Goal: Task Accomplishment & Management: Use online tool/utility

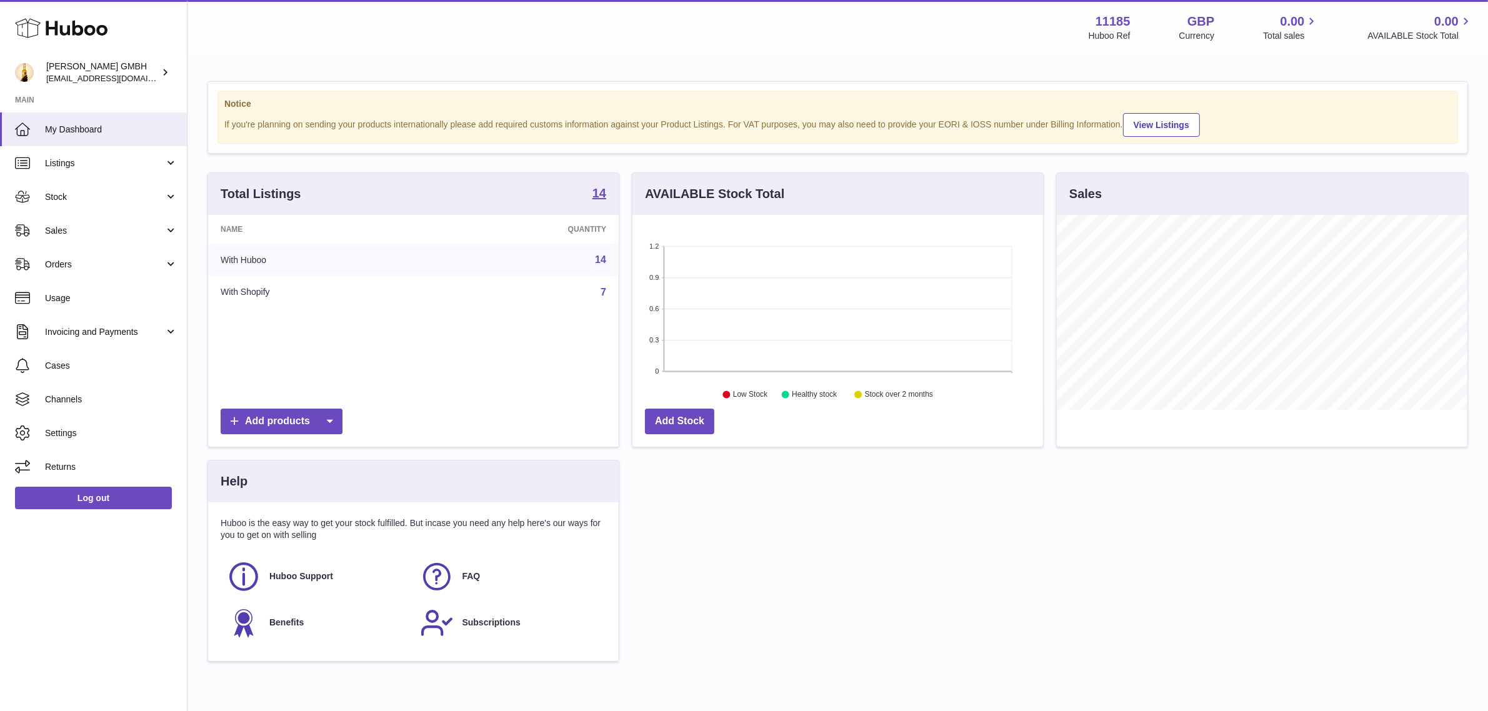
scroll to position [194, 410]
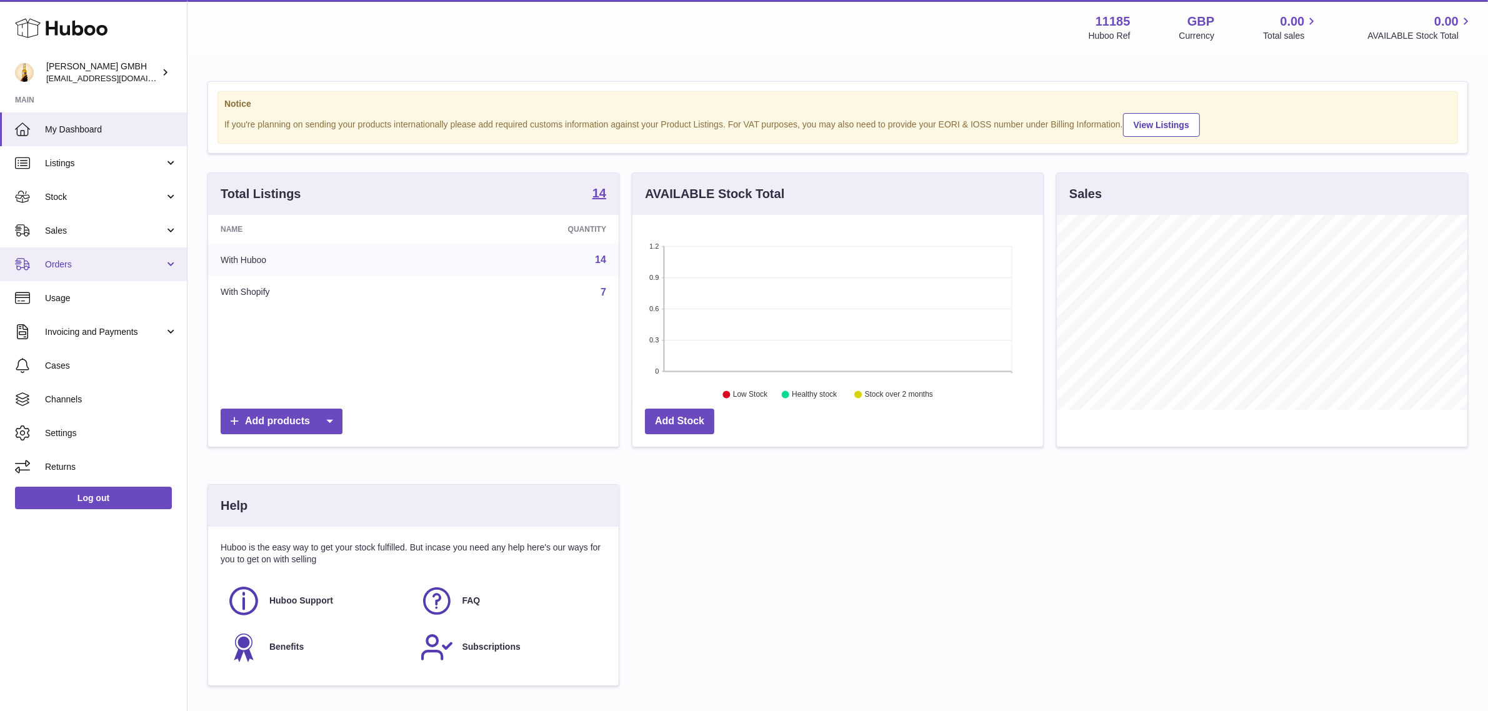
click at [126, 252] on link "Orders" at bounding box center [93, 264] width 187 height 34
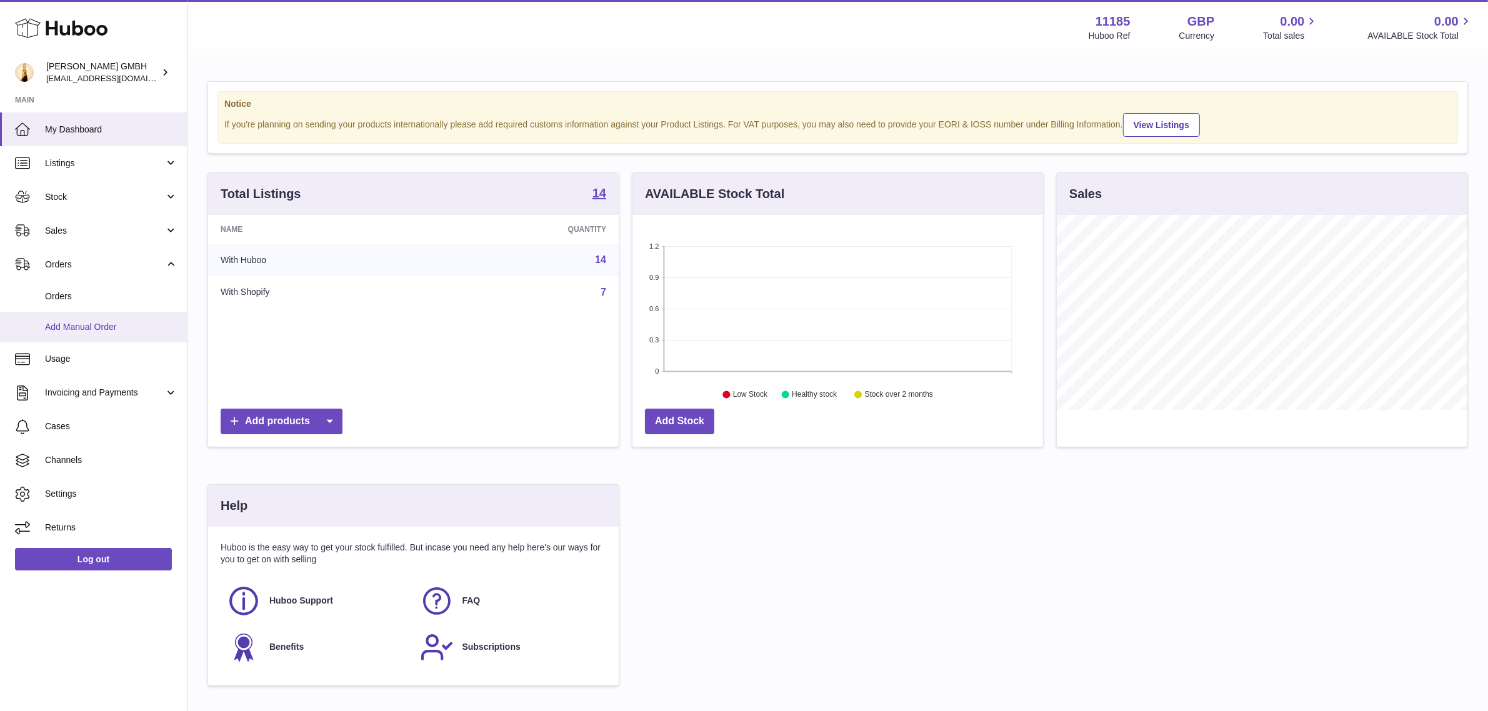
click at [116, 317] on link "Add Manual Order" at bounding box center [93, 327] width 187 height 31
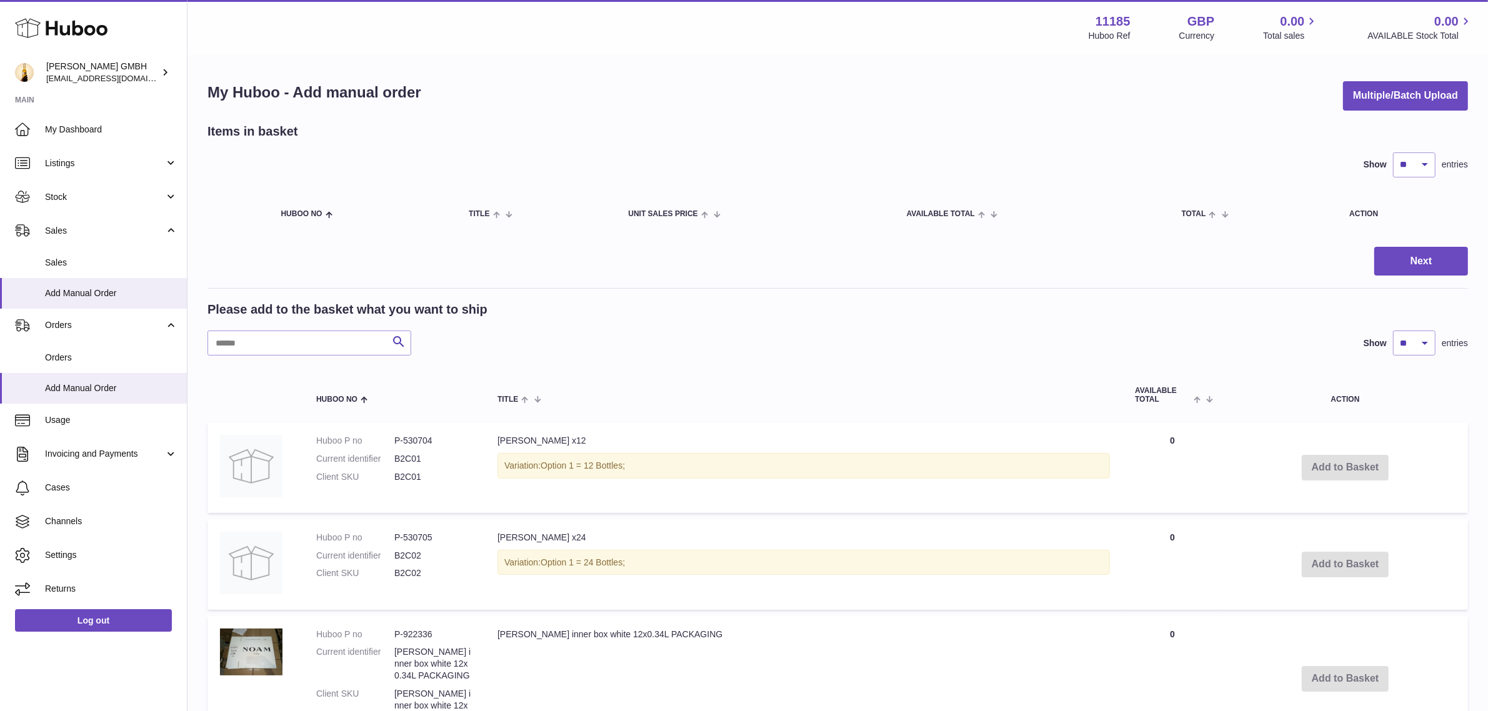
scroll to position [1, 0]
click at [1122, 384] on th "AVAILABLE Total" at bounding box center [1172, 394] width 100 height 41
